Goal: Transaction & Acquisition: Purchase product/service

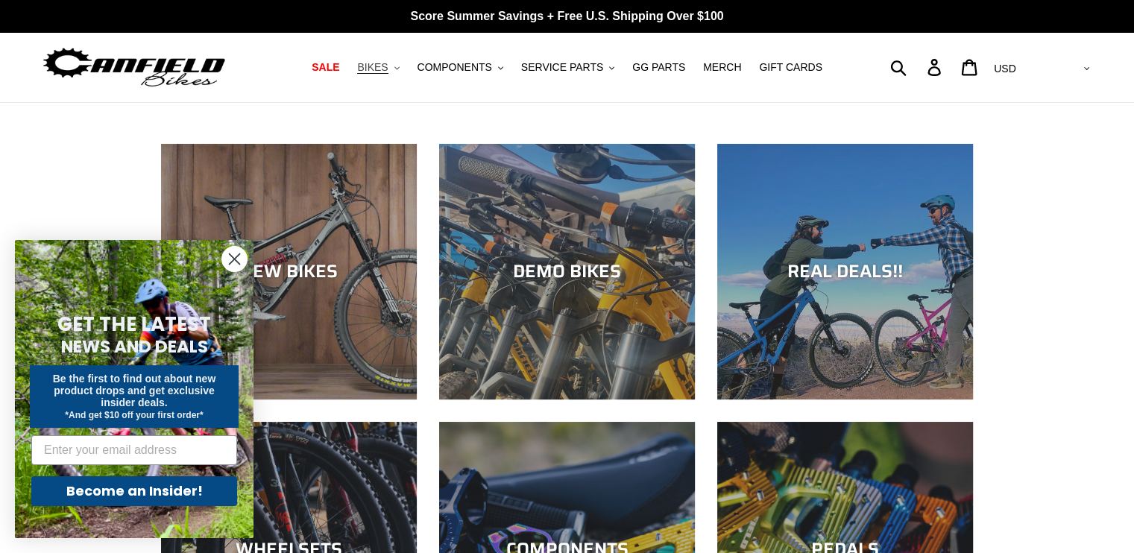
click at [406, 62] on button "BIKES .cls-1{fill:#231f20}" at bounding box center [378, 67] width 57 height 20
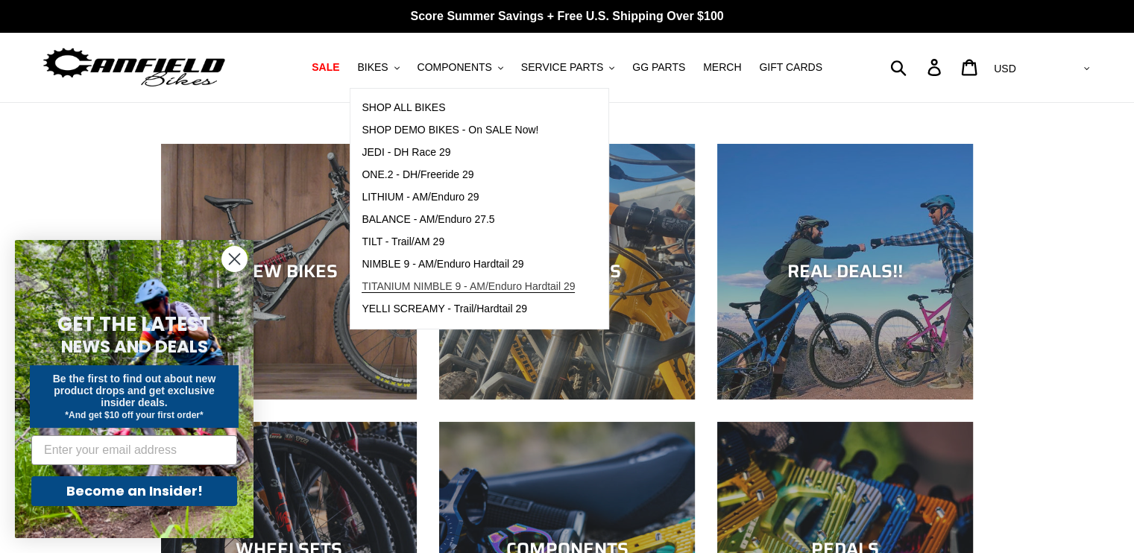
click at [401, 288] on span "TITANIUM NIMBLE 9 - AM/Enduro Hardtail 29" at bounding box center [468, 286] width 213 height 13
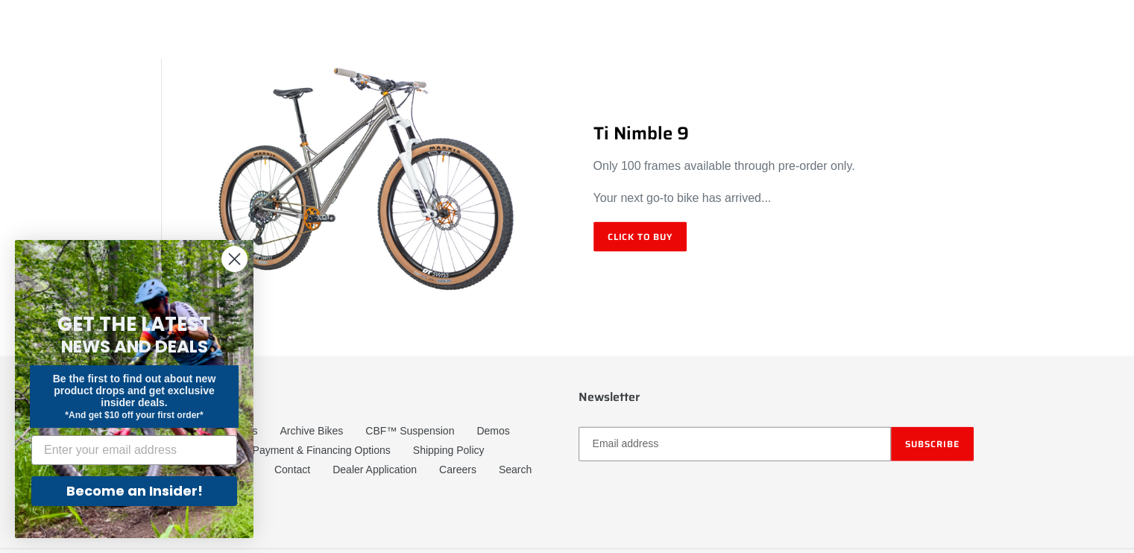
scroll to position [8875, 0]
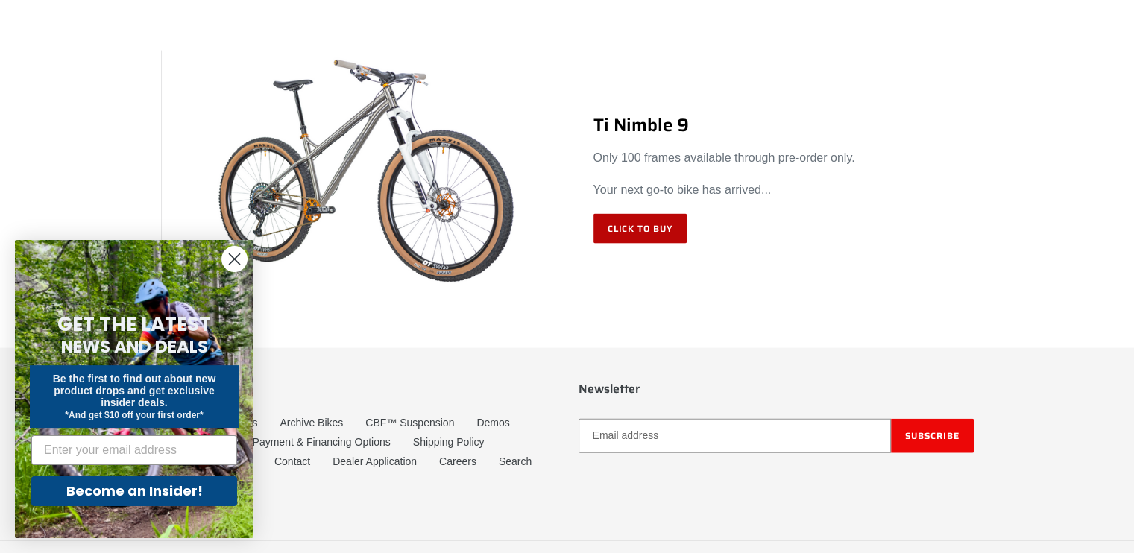
click at [643, 223] on link "Click to Buy" at bounding box center [641, 229] width 94 height 30
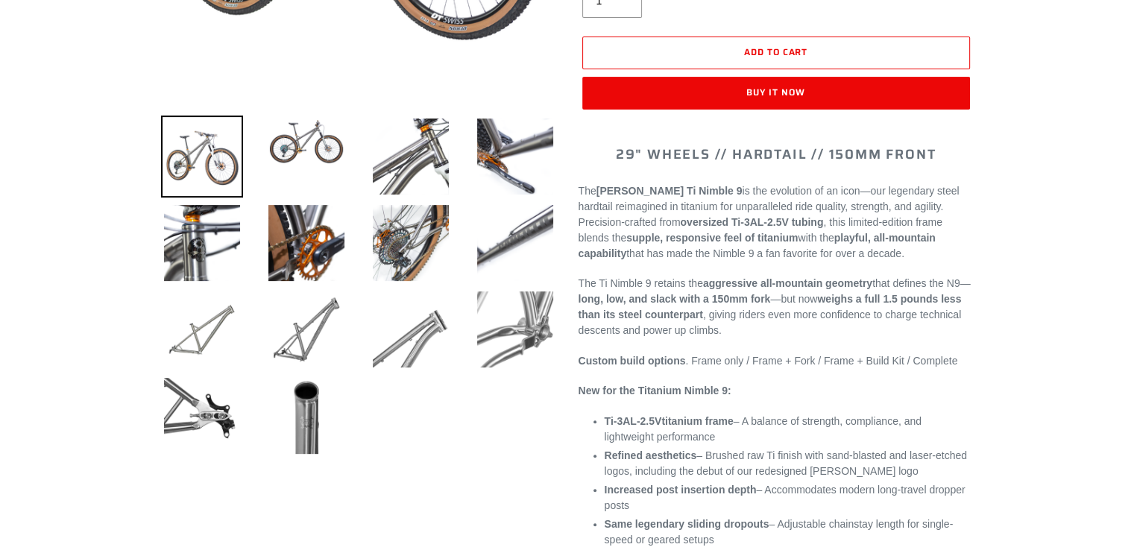
select select "highest-rating"
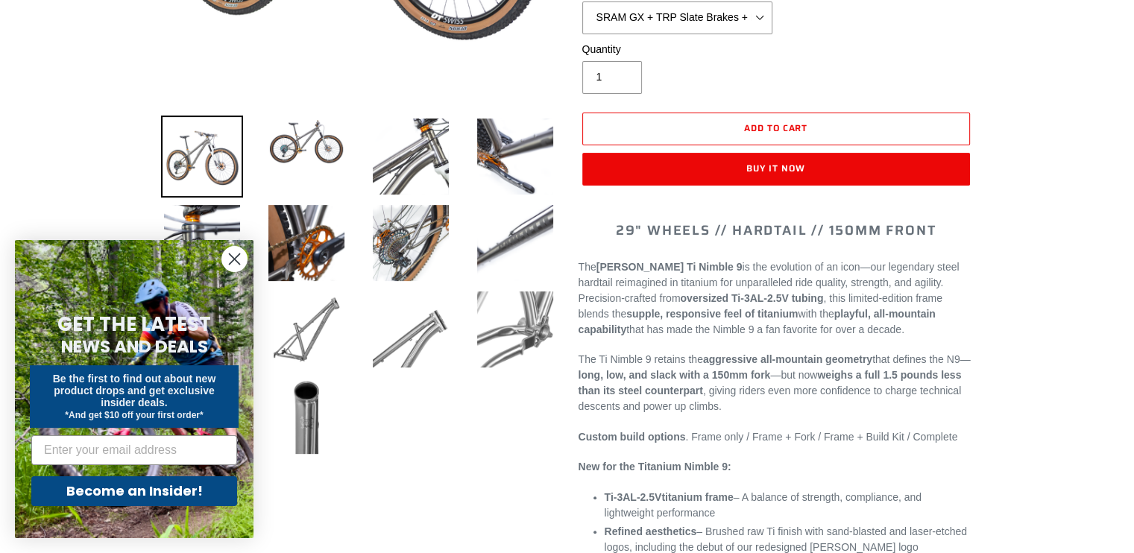
click at [233, 259] on circle "Close dialog" at bounding box center [234, 259] width 25 height 25
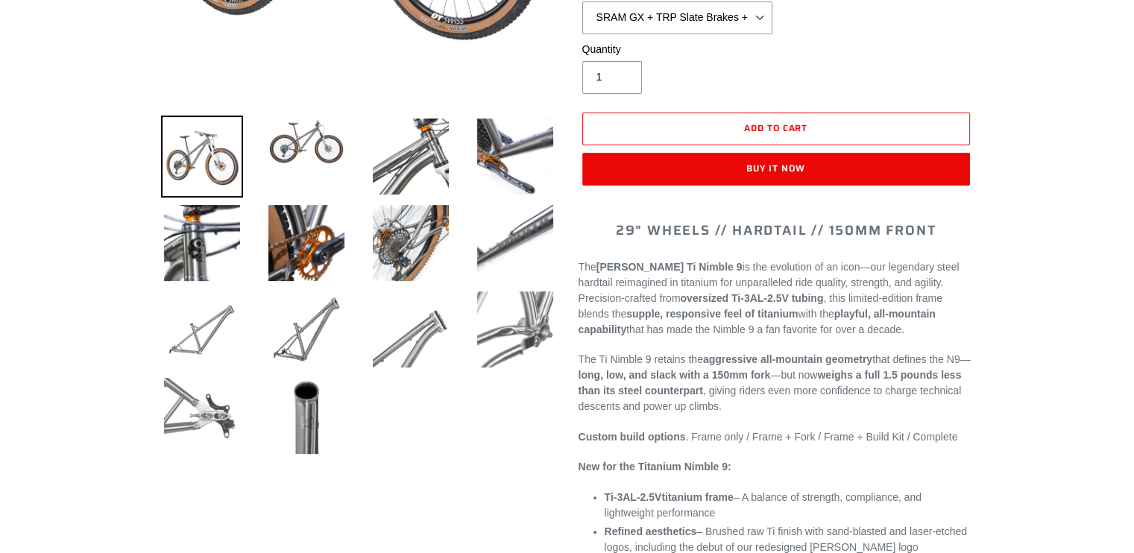
click at [212, 405] on img at bounding box center [202, 416] width 82 height 82
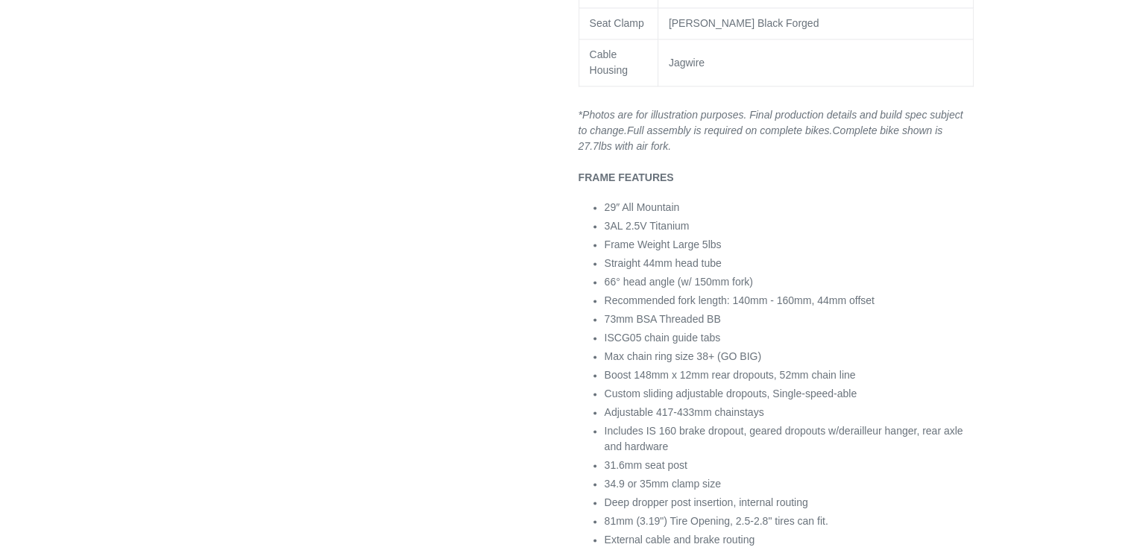
scroll to position [2014, 0]
